Goal: Find specific page/section: Find specific page/section

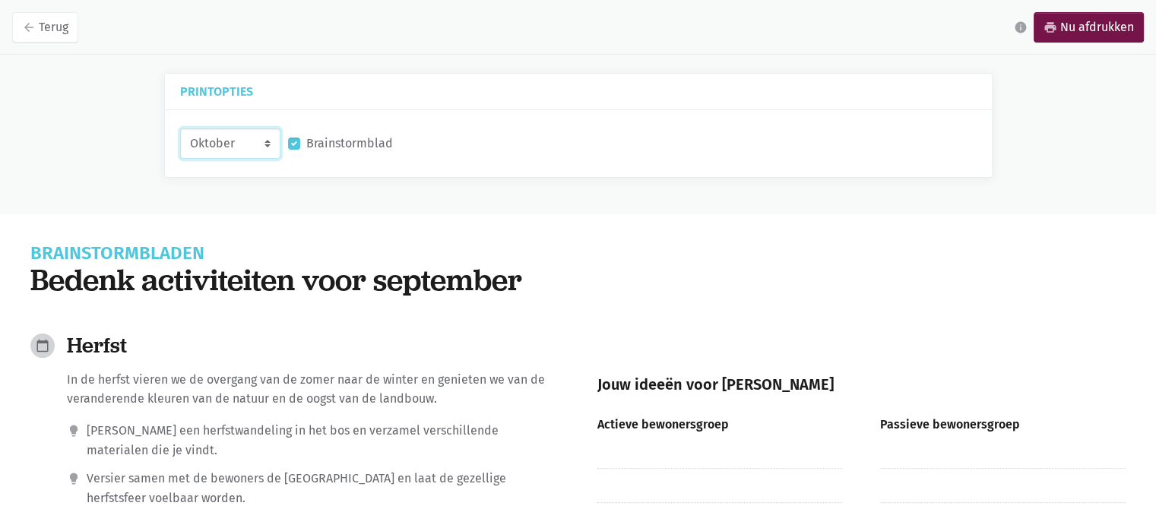
click at [268, 141] on select "Oktober November December [DATE]" at bounding box center [230, 143] width 100 height 30
select select "11-2025"
click at [180, 128] on select "Oktober November December [DATE]" at bounding box center [230, 143] width 100 height 30
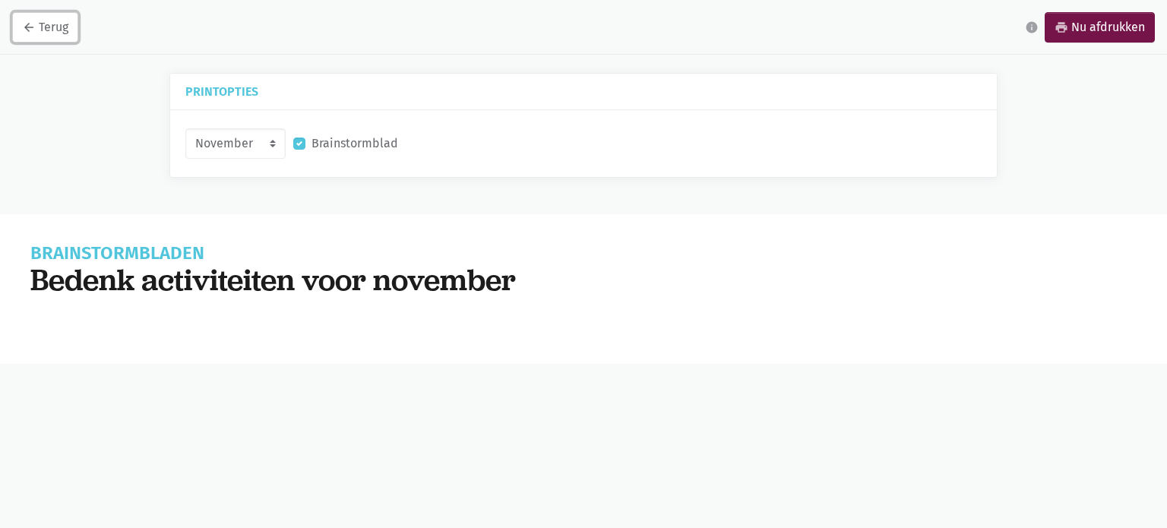
click at [56, 25] on link "arrow_back Terug" at bounding box center [45, 27] width 66 height 30
select select "10-2025"
